Goal: Task Accomplishment & Management: Use online tool/utility

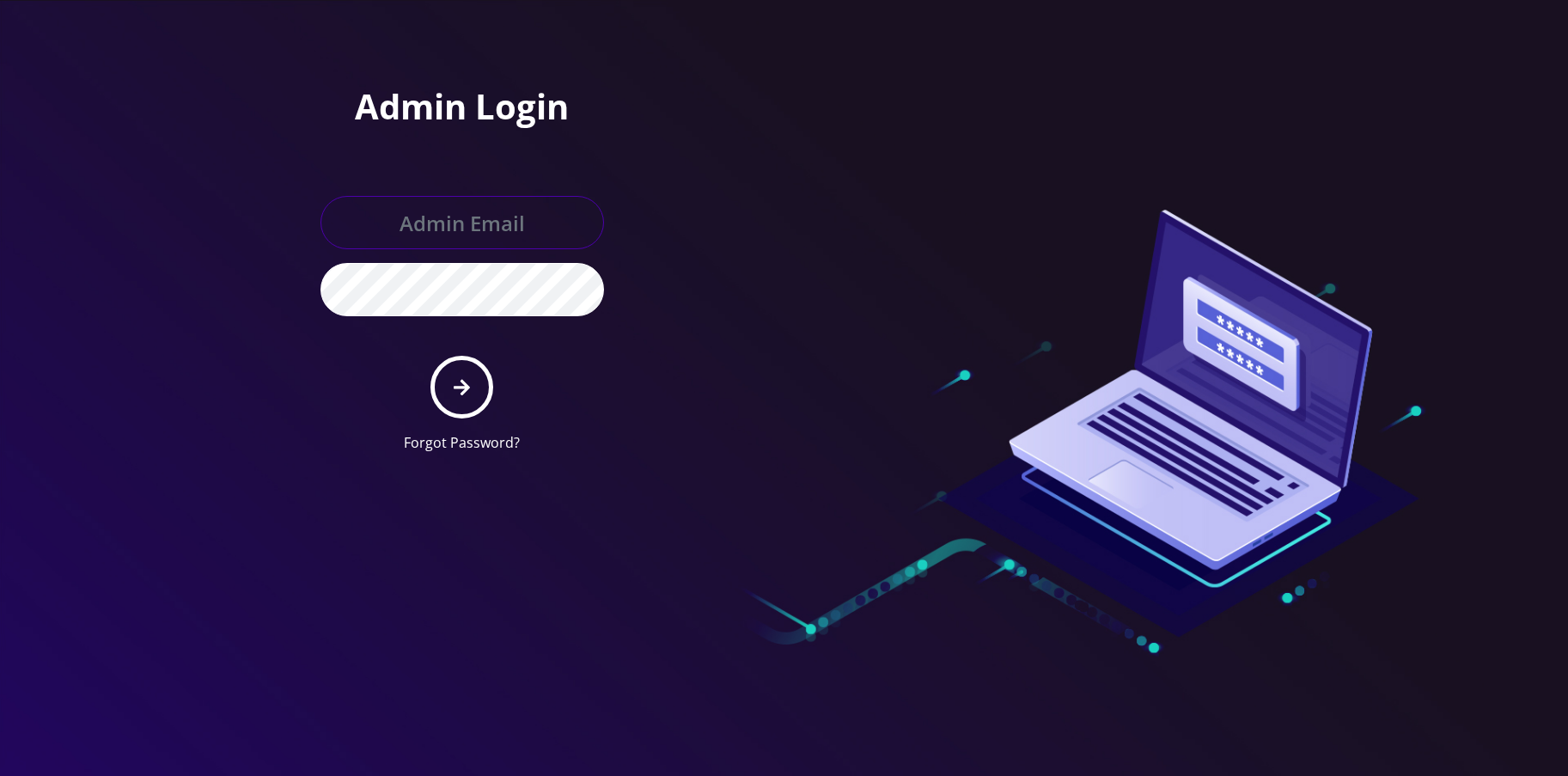
type input "allchoiceconnect@britewireless.com"
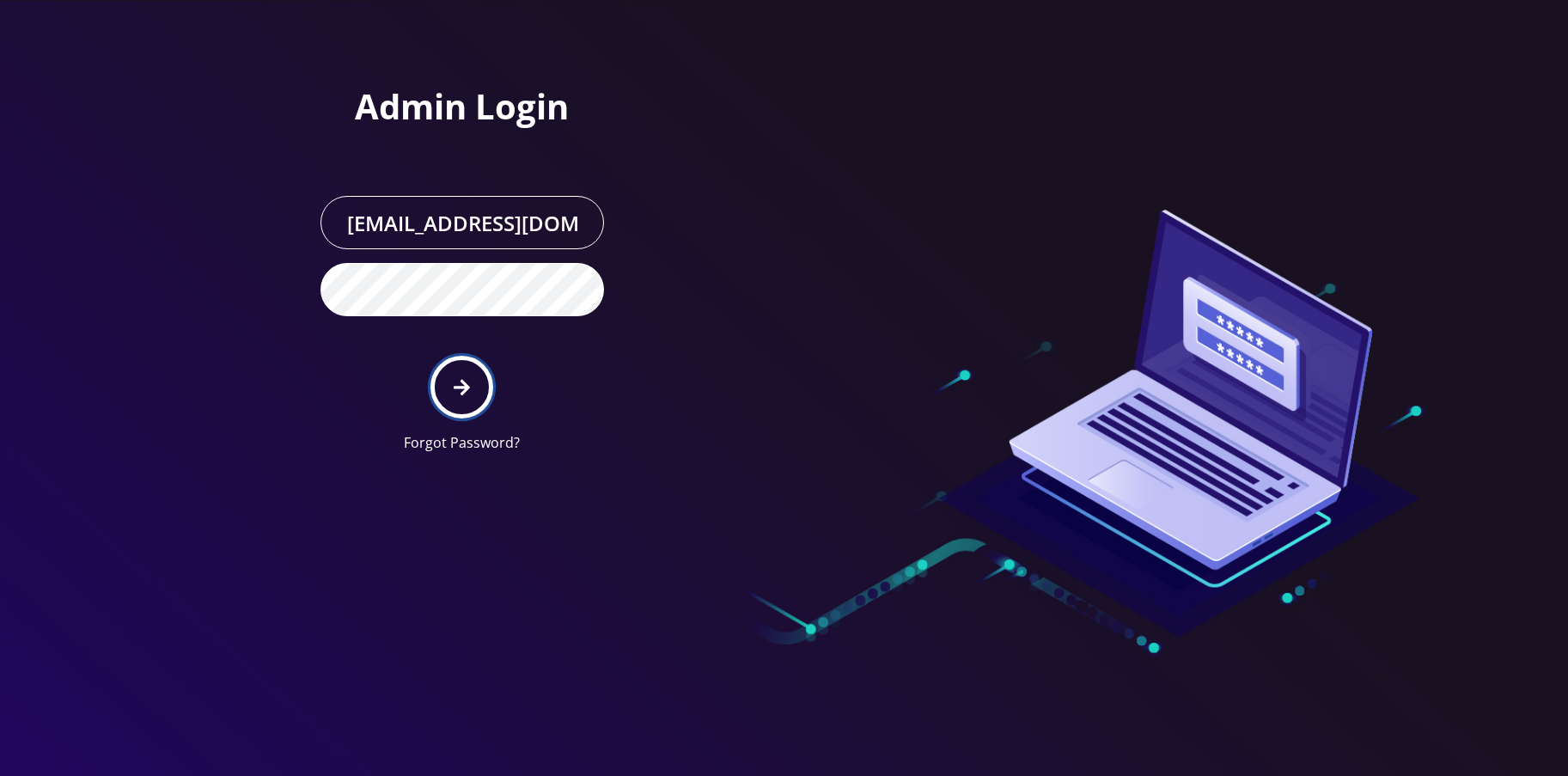
click icon "submit"
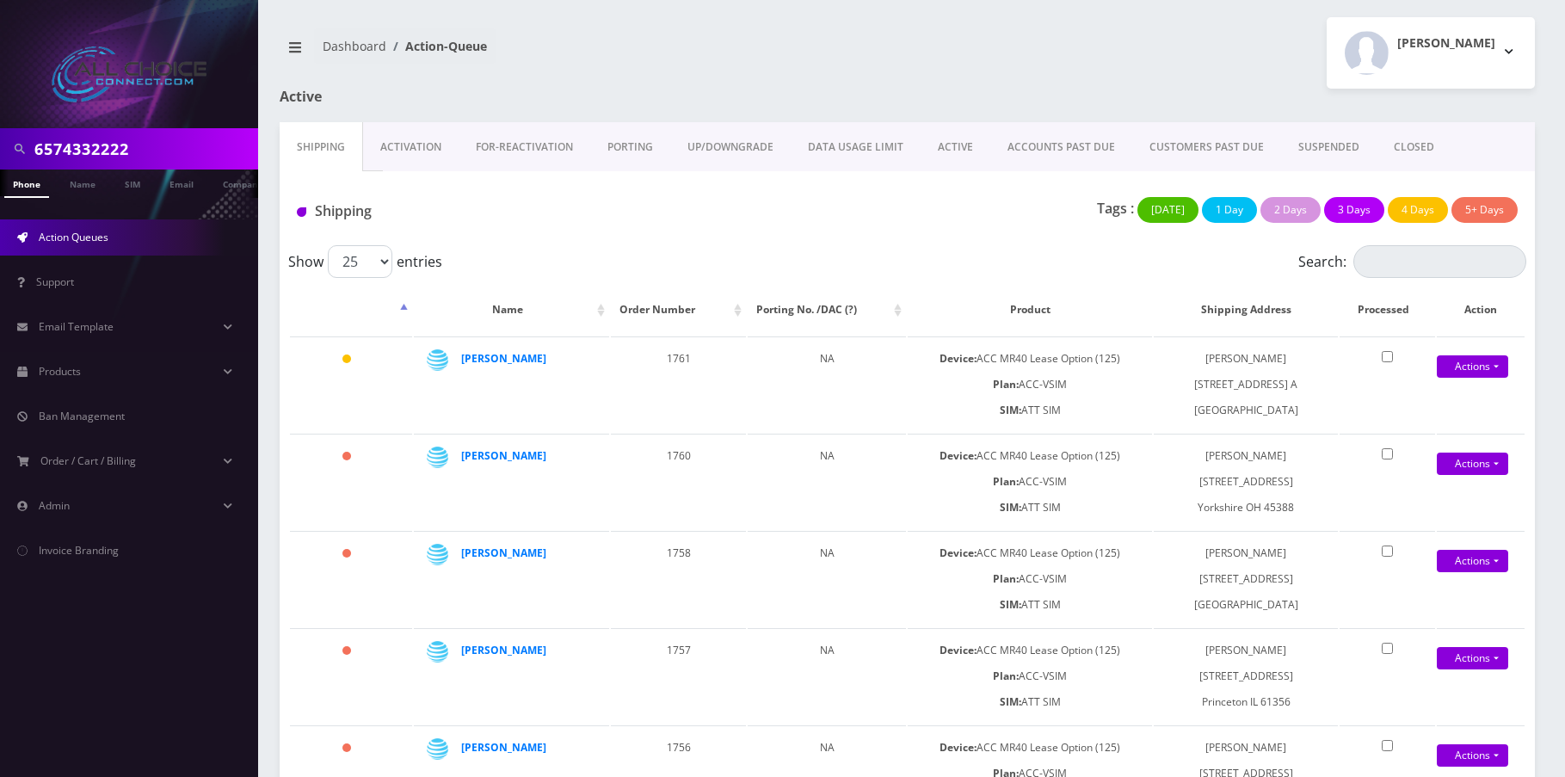
click at [98, 141] on input "6574332222" at bounding box center [143, 148] width 219 height 33
paste input "Martinez"
type input "Martinez"
click at [84, 178] on link "Name" at bounding box center [82, 183] width 43 height 28
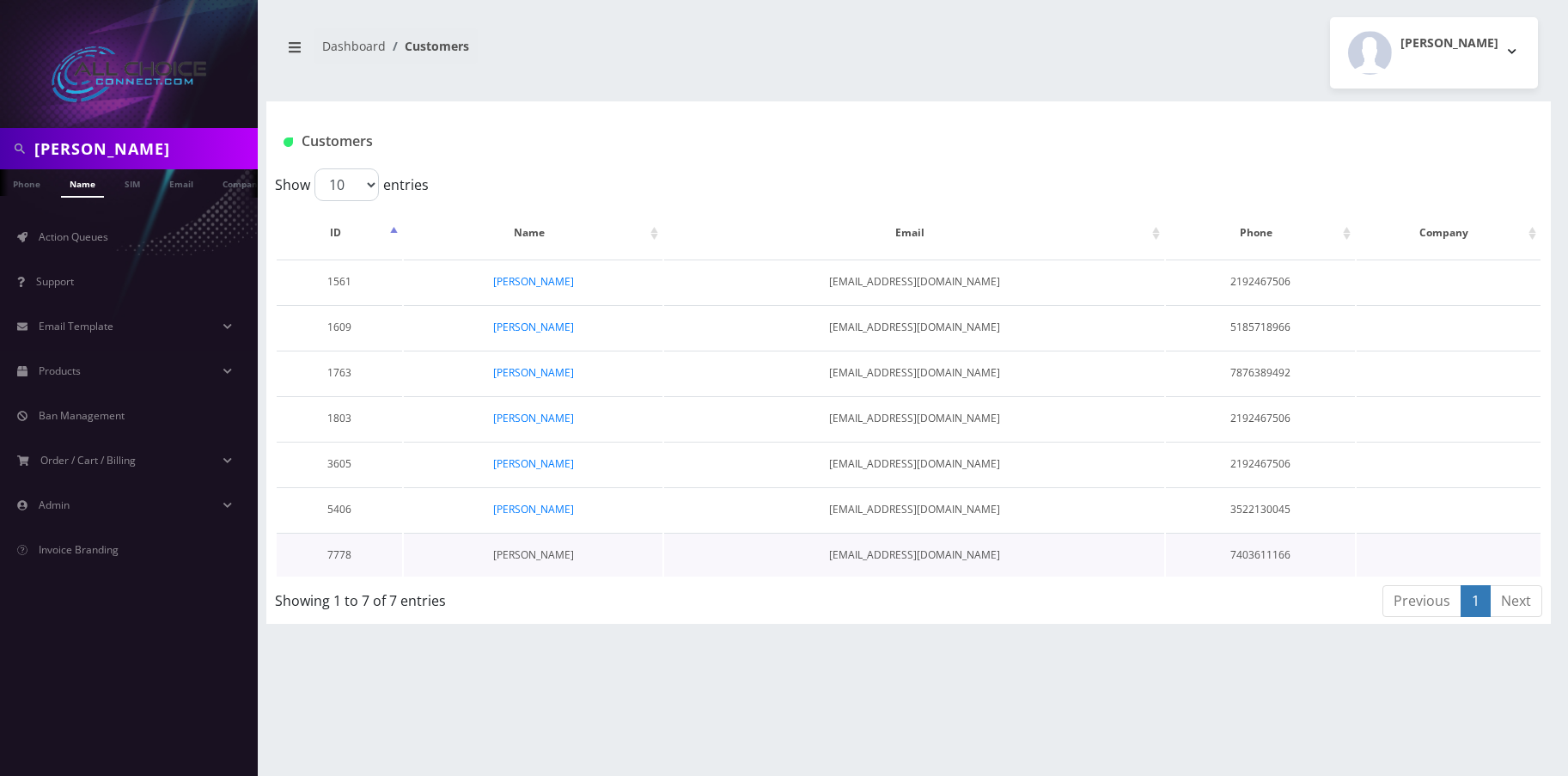
click at [532, 560] on link "Jesus Martinez" at bounding box center [533, 554] width 81 height 15
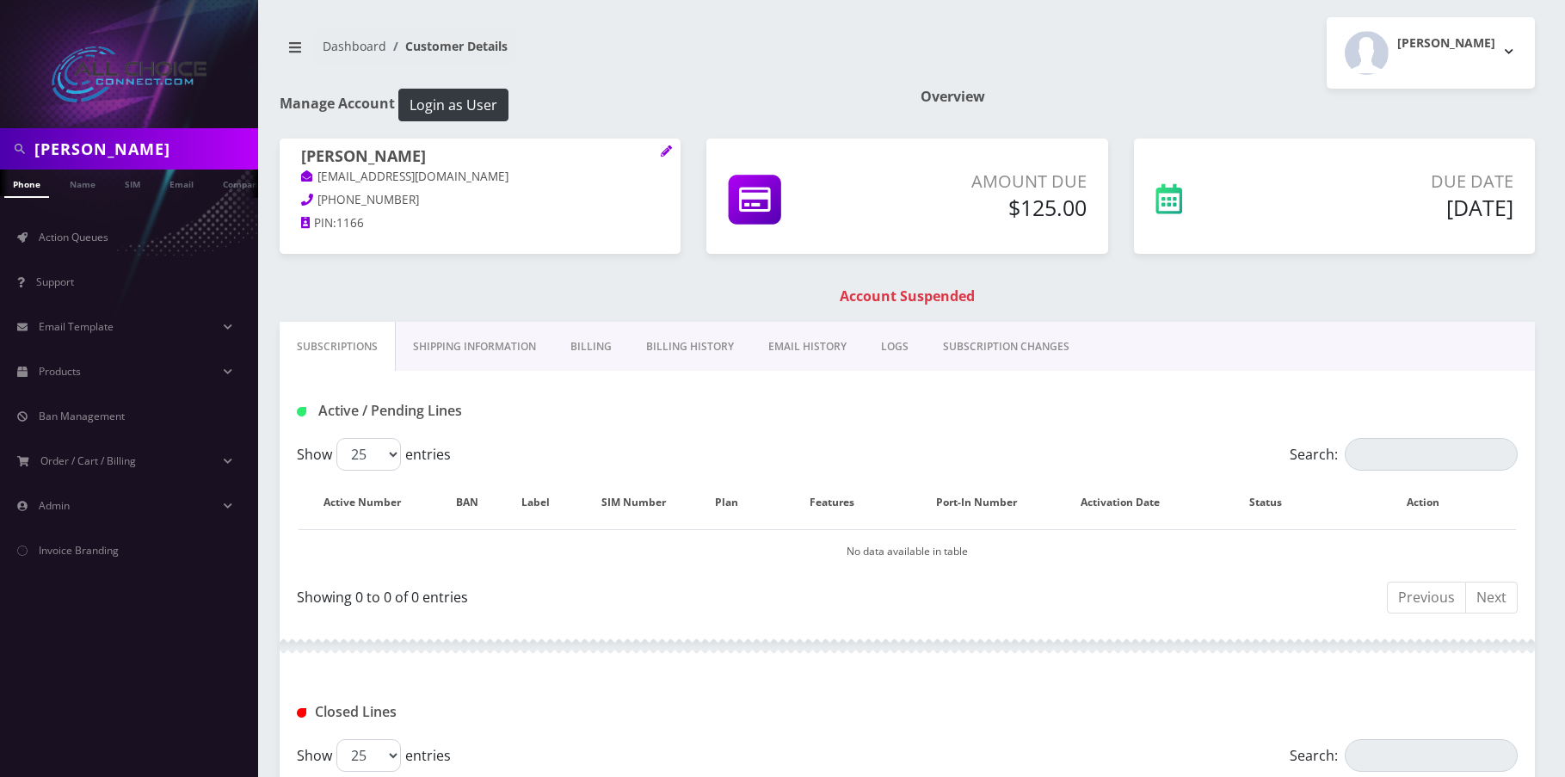
click at [601, 342] on link "Billing" at bounding box center [591, 347] width 76 height 50
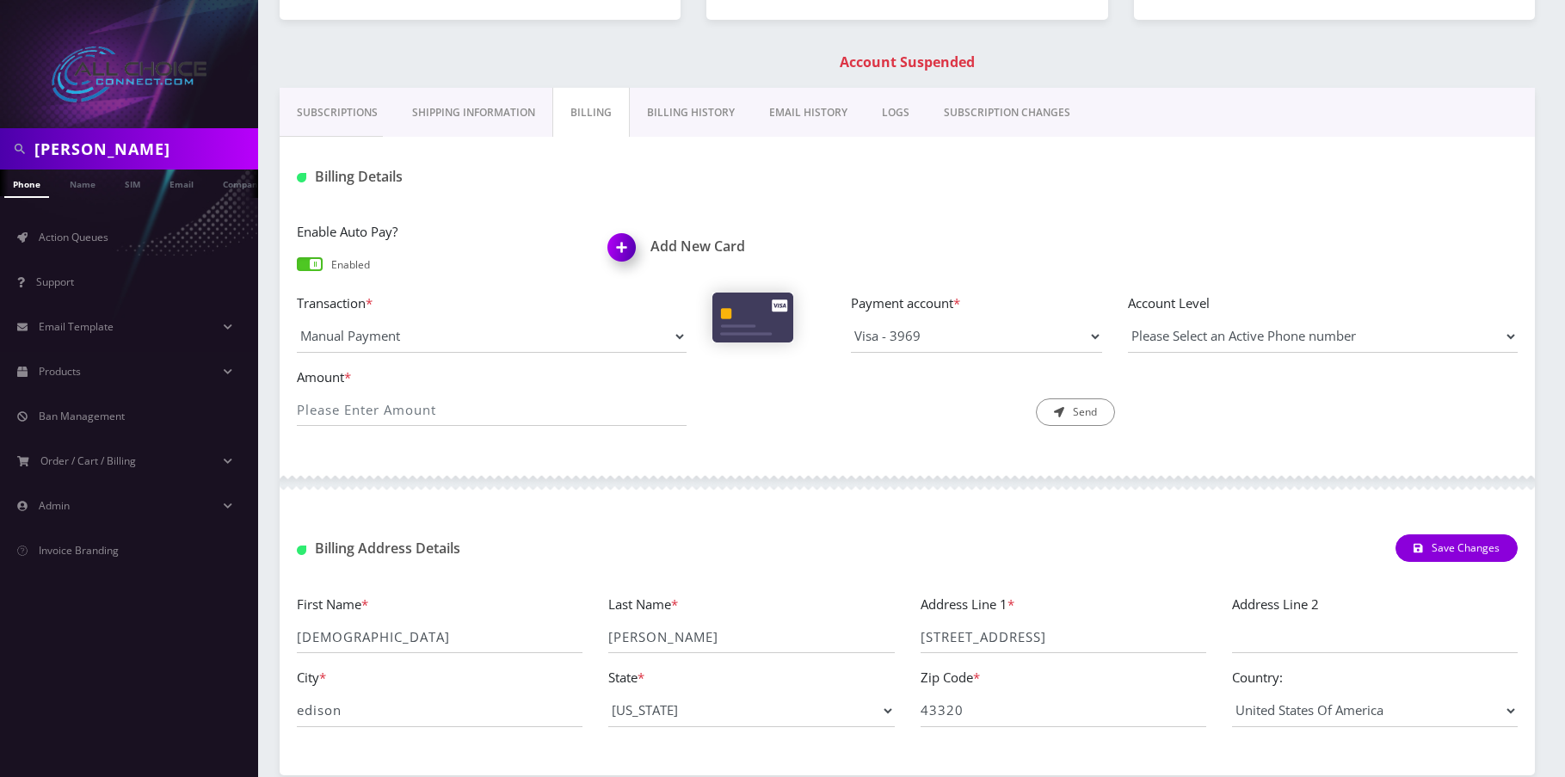
scroll to position [258, 0]
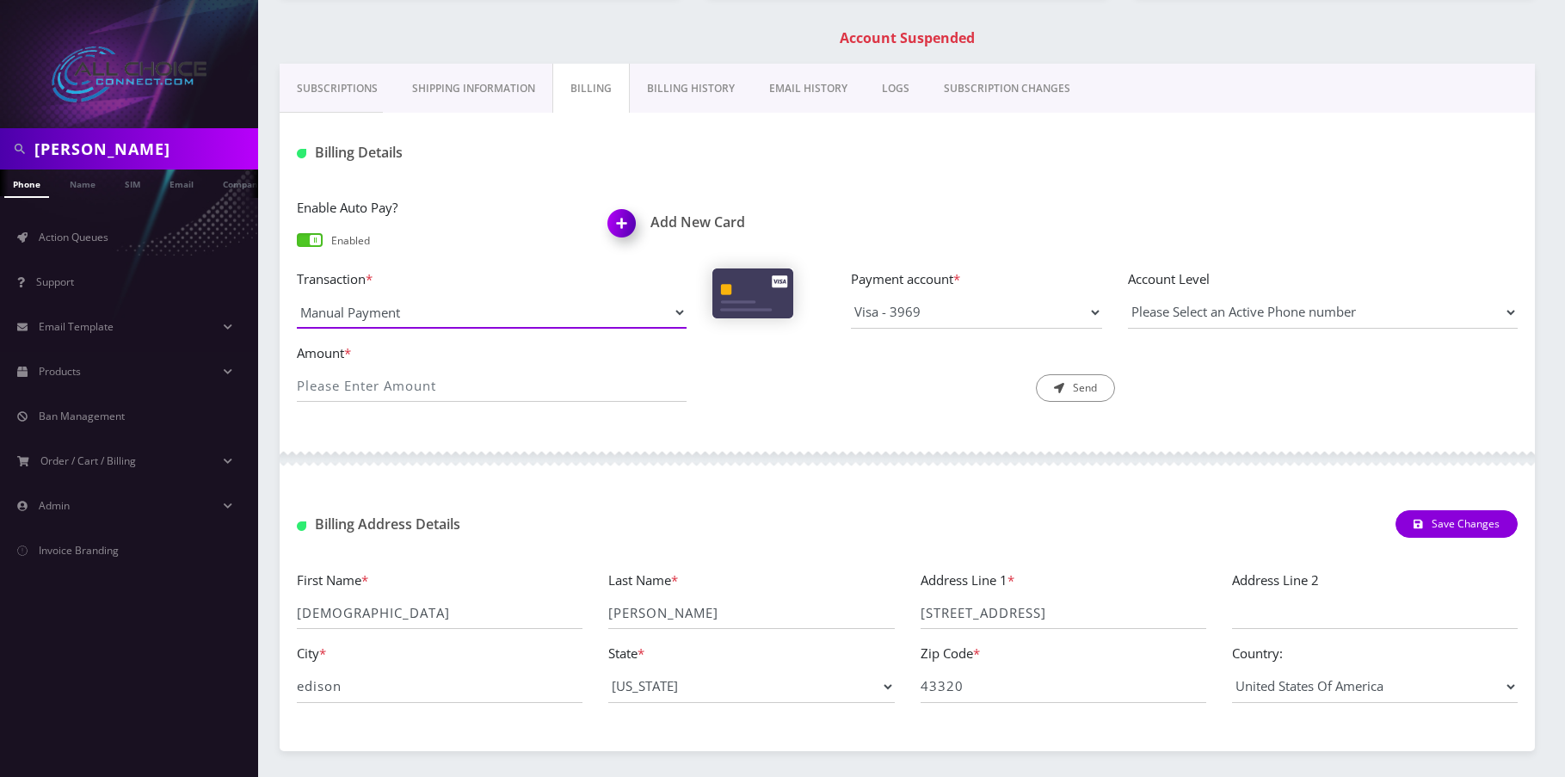
click at [518, 318] on select "Manual Payment Custom Charge Manual Credit Custom Invoice" at bounding box center [492, 312] width 390 height 33
select select "Manual Credit"
click at [297, 296] on select "Manual Payment Custom Charge Manual Credit Custom Invoice" at bounding box center [492, 312] width 390 height 33
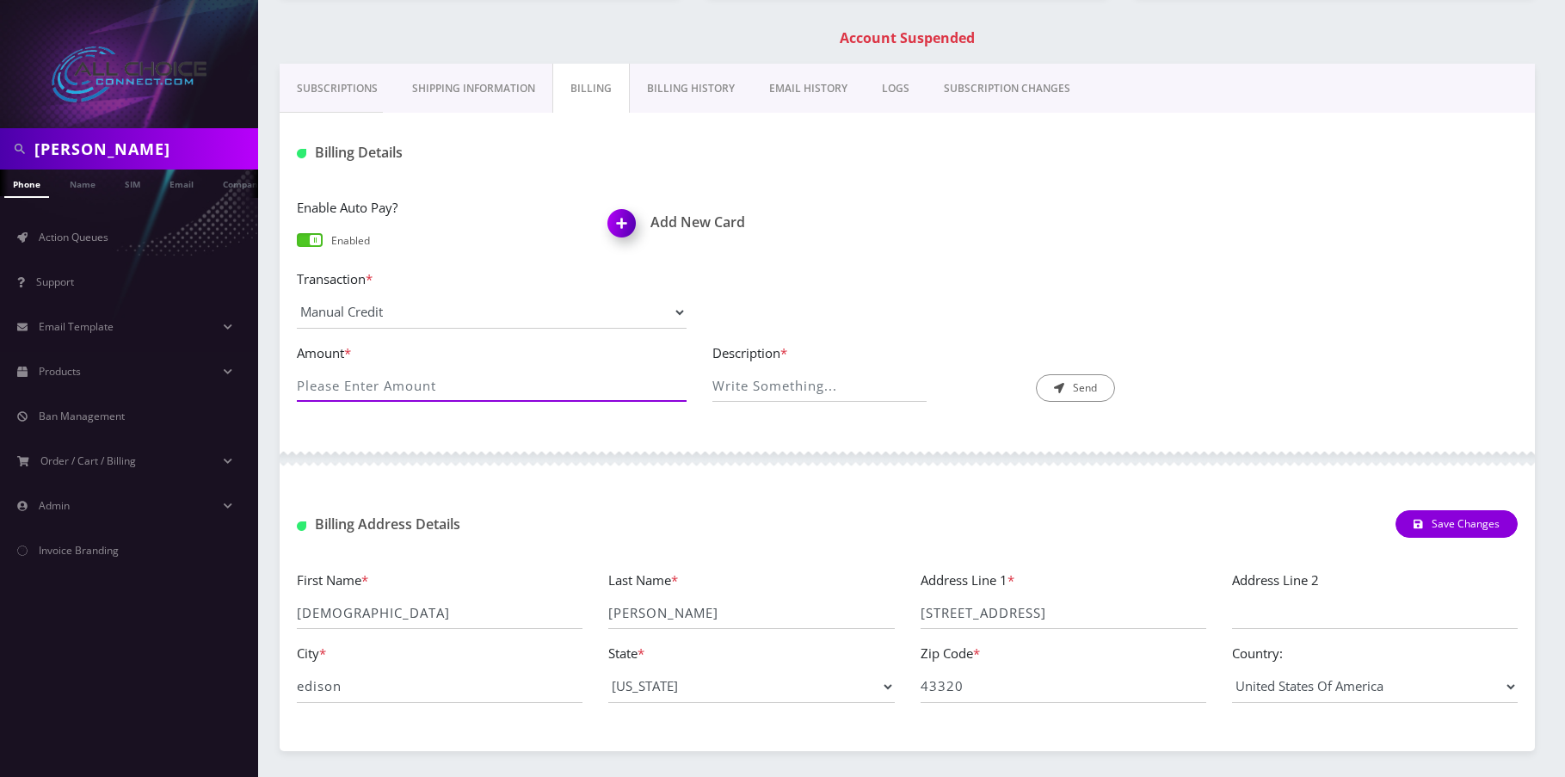
click at [404, 381] on input "Amount *" at bounding box center [492, 385] width 390 height 33
type input "125"
click at [772, 382] on input "Description *" at bounding box center [819, 385] width 214 height 33
type input "zero out account"
click at [1067, 391] on button "Send" at bounding box center [1075, 388] width 79 height 28
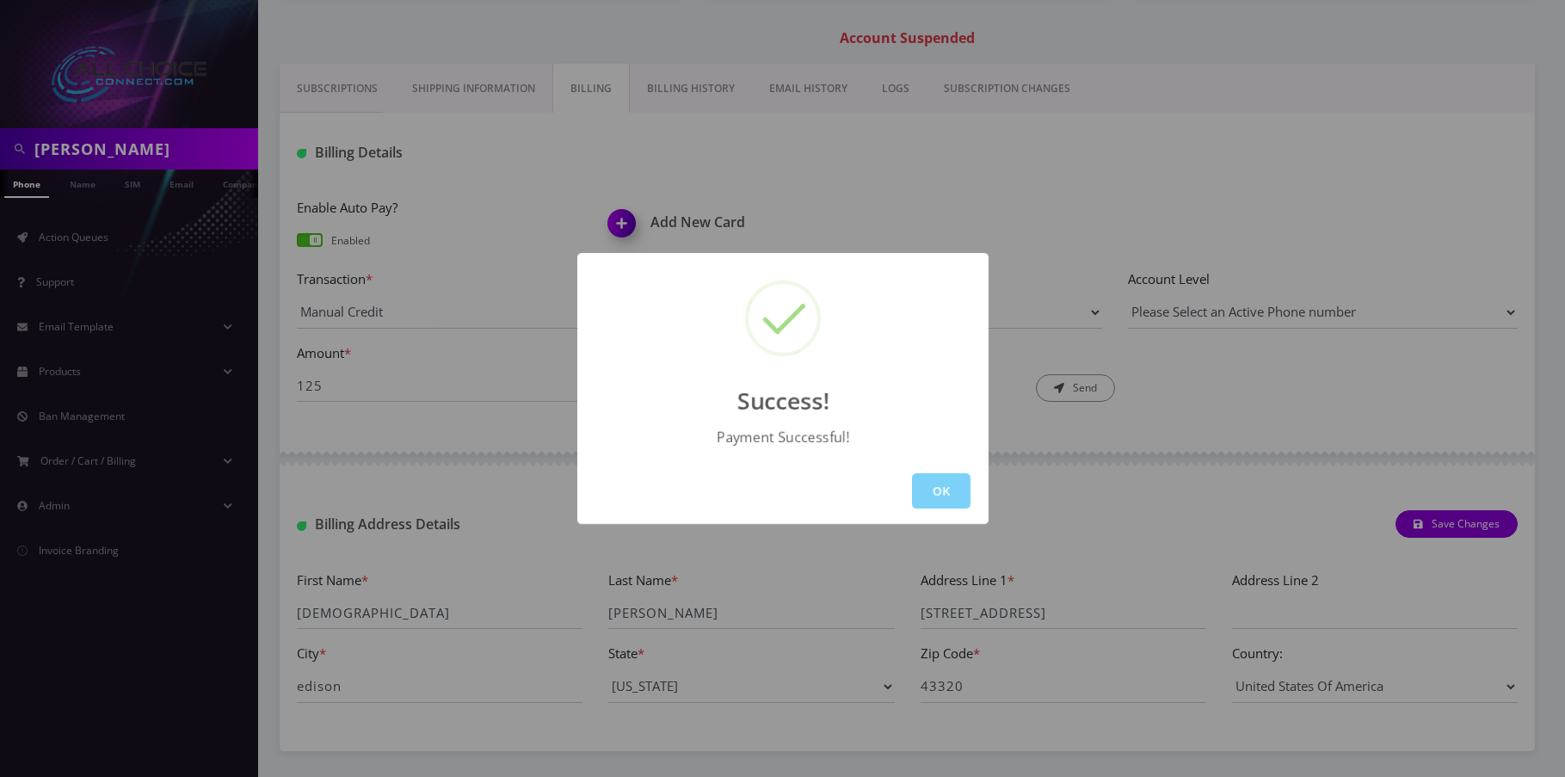
click at [932, 509] on div "OK" at bounding box center [782, 491] width 411 height 66
click at [937, 491] on button "OK" at bounding box center [941, 490] width 58 height 35
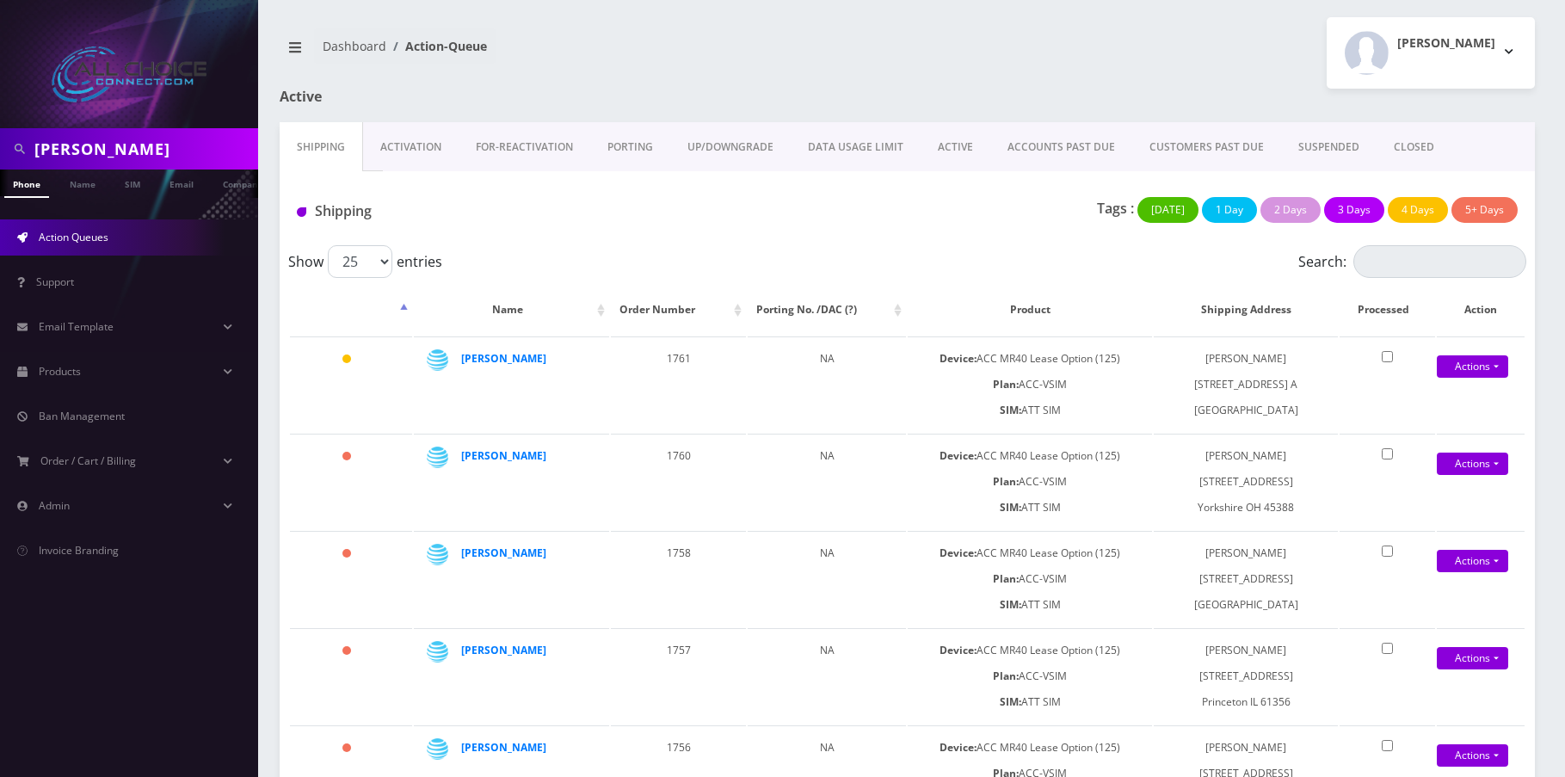
click at [78, 139] on input "Martinez" at bounding box center [143, 148] width 219 height 33
type input "gray"
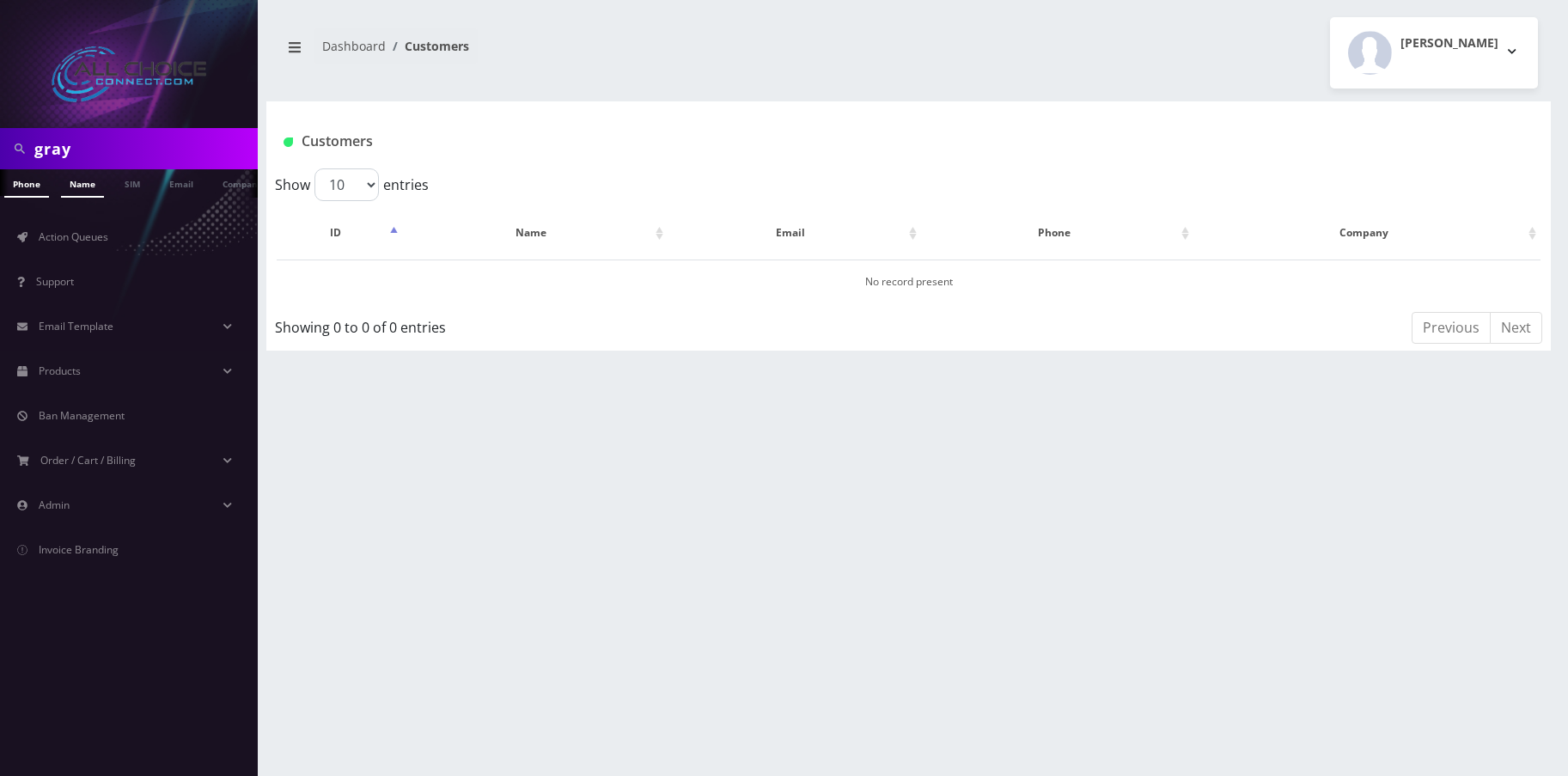
click at [77, 186] on link "Name" at bounding box center [82, 183] width 43 height 28
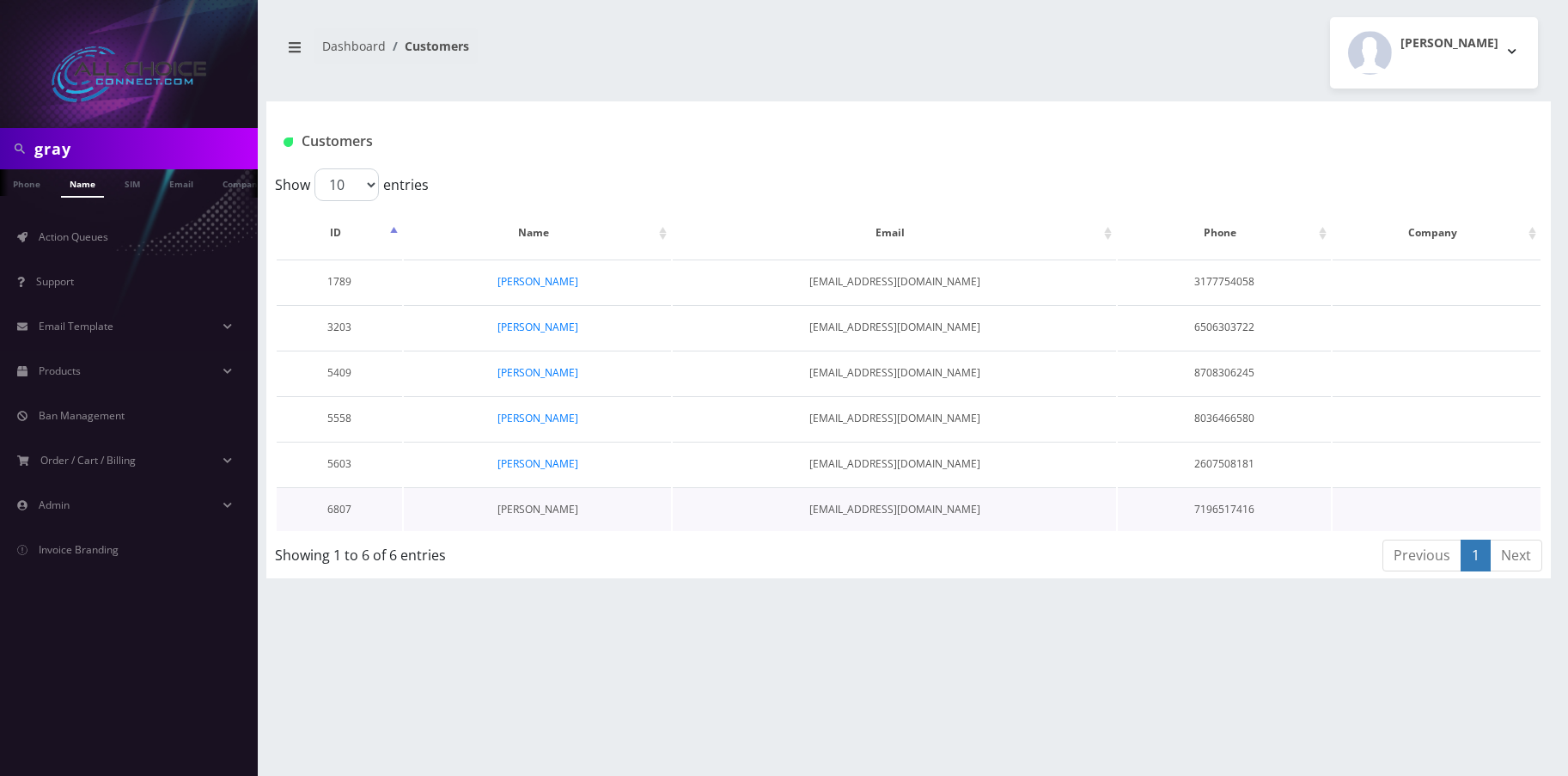
click at [548, 513] on link "[PERSON_NAME]" at bounding box center [537, 508] width 81 height 15
